Goal: Book appointment/travel/reservation

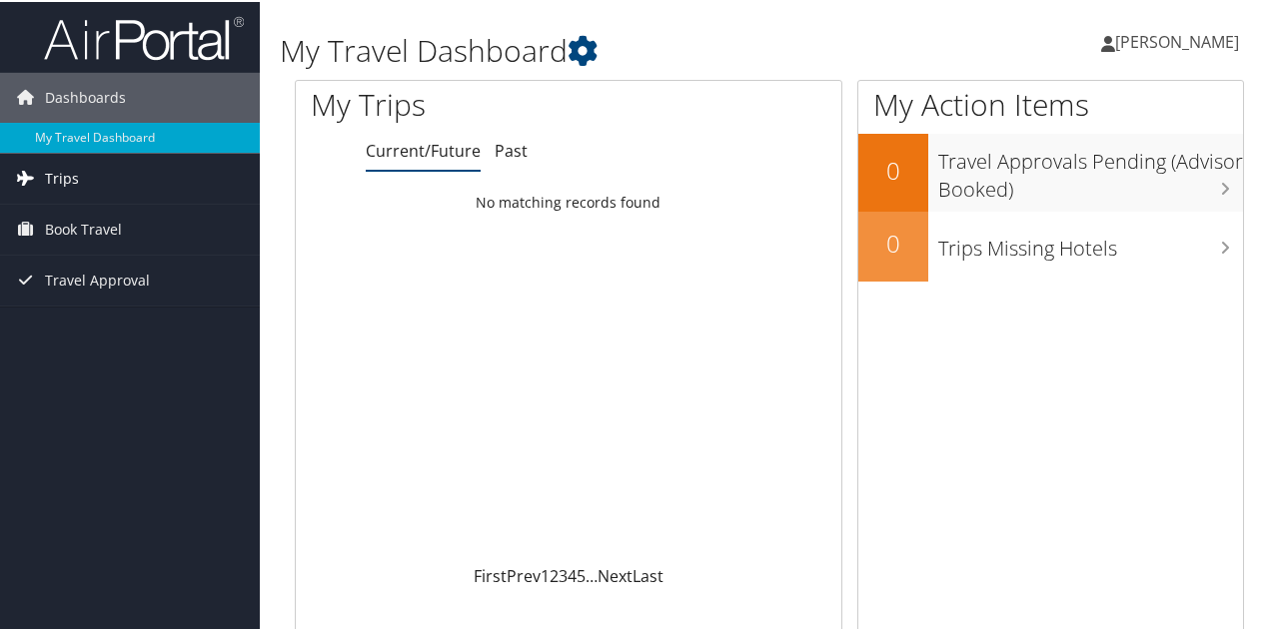
click at [68, 178] on span "Trips" at bounding box center [62, 177] width 34 height 50
click at [96, 323] on span "Book Travel" at bounding box center [83, 318] width 77 height 50
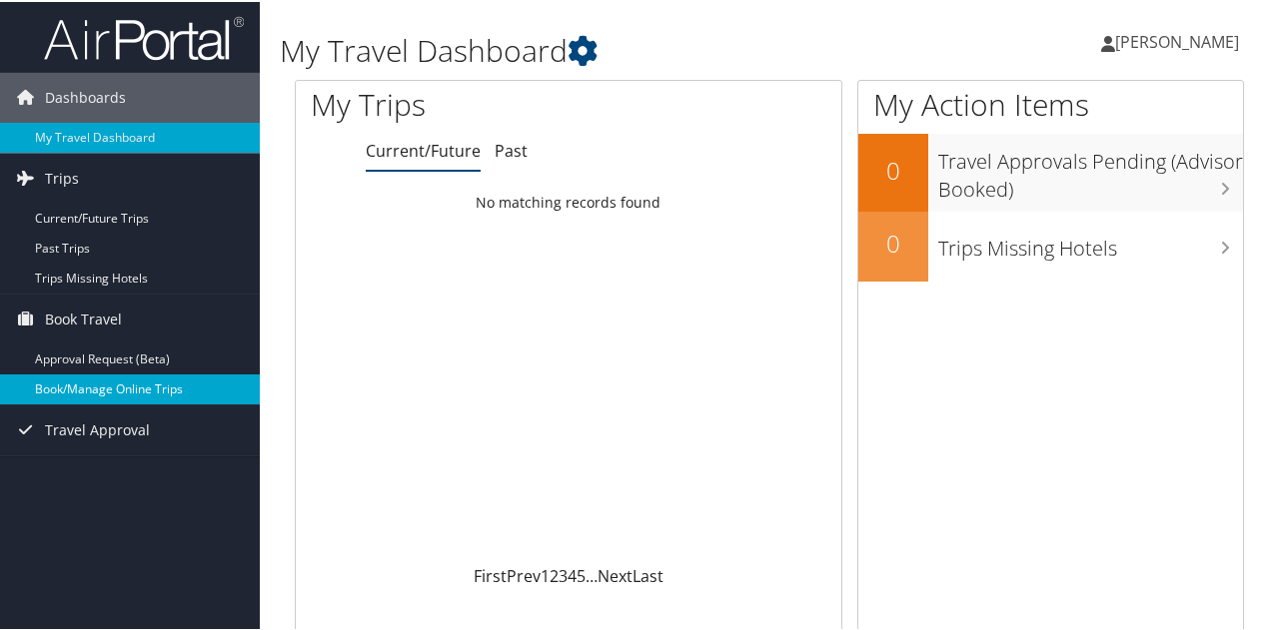
click at [140, 394] on link "Book/Manage Online Trips" at bounding box center [130, 388] width 260 height 30
